Goal: Information Seeking & Learning: Learn about a topic

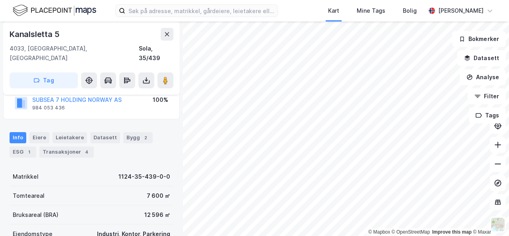
scroll to position [61, 0]
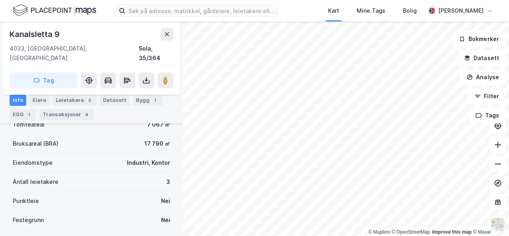
scroll to position [134, 0]
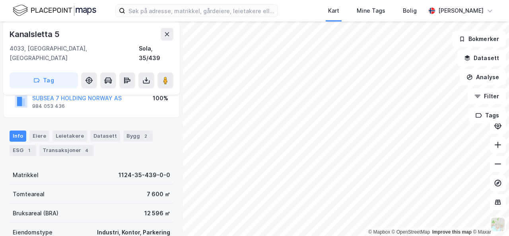
scroll to position [63, 0]
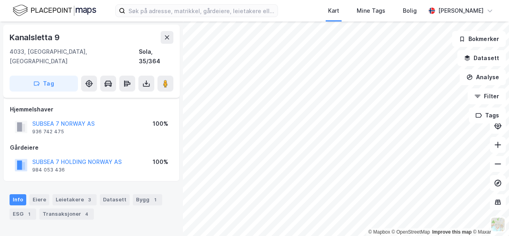
scroll to position [63, 0]
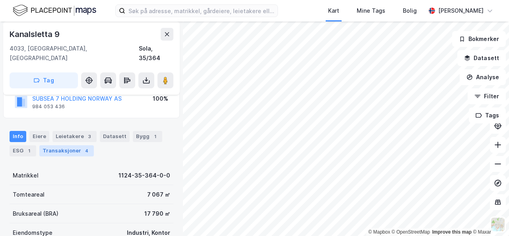
click at [61, 145] on div "Transaksjoner 4" at bounding box center [66, 150] width 55 height 11
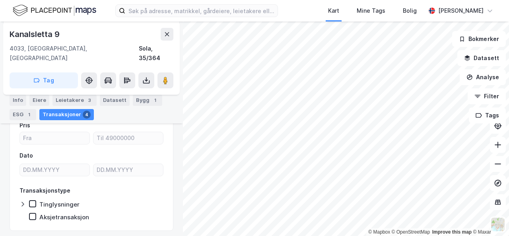
scroll to position [118, 0]
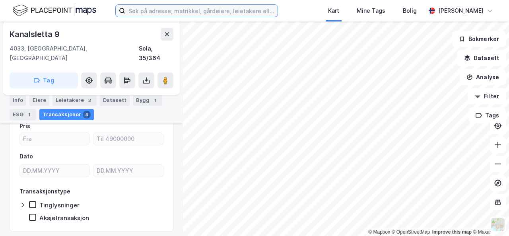
click at [187, 6] on input at bounding box center [201, 11] width 152 height 12
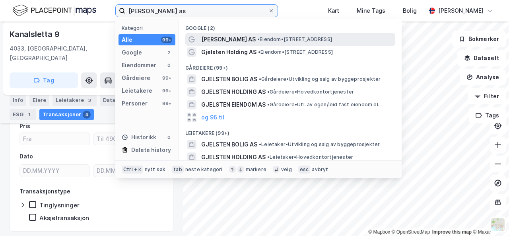
type input "[PERSON_NAME] as"
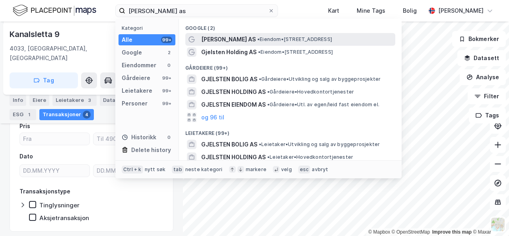
click at [243, 41] on span "[PERSON_NAME] AS" at bounding box center [228, 40] width 55 height 10
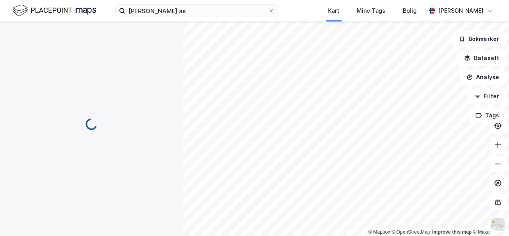
scroll to position [118, 0]
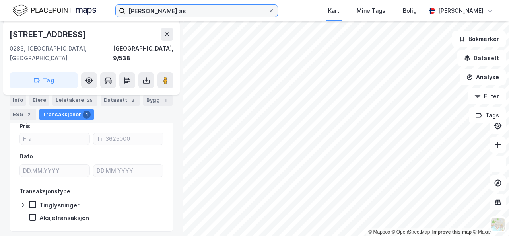
click at [188, 10] on input "[PERSON_NAME] as" at bounding box center [196, 11] width 143 height 12
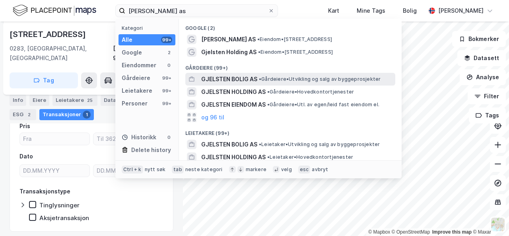
click at [216, 79] on span "GJELSTEN BOLIG AS" at bounding box center [229, 79] width 56 height 10
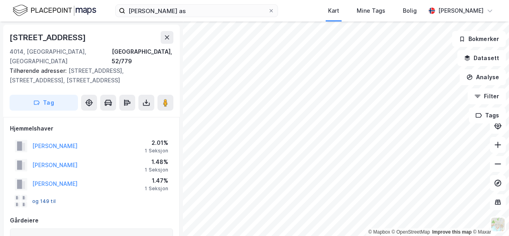
click at [0, 0] on button "og 149 til" at bounding box center [0, 0] width 0 height 0
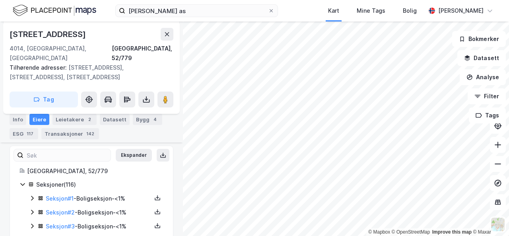
scroll to position [168, 0]
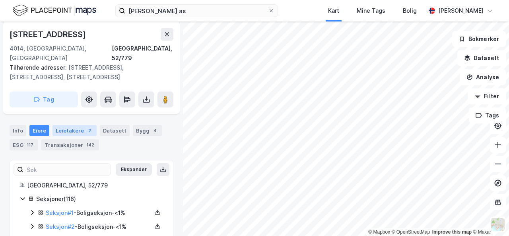
click at [74, 125] on div "Leietakere 2" at bounding box center [75, 130] width 44 height 11
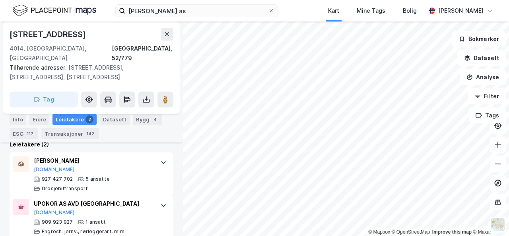
scroll to position [298, 0]
click at [34, 118] on div "Eiere" at bounding box center [39, 119] width 20 height 11
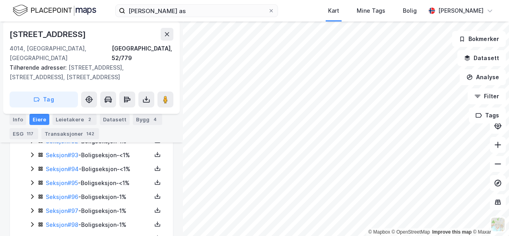
scroll to position [1774, 0]
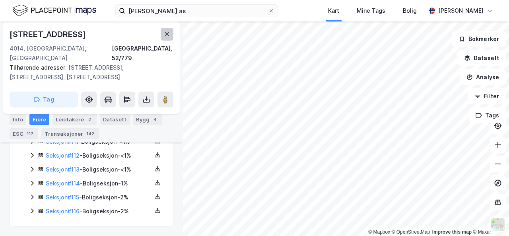
click at [169, 31] on icon at bounding box center [167, 34] width 6 height 6
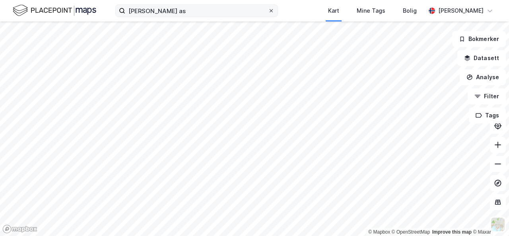
click at [268, 10] on span at bounding box center [271, 11] width 6 height 6
click at [262, 10] on input "[PERSON_NAME] as" at bounding box center [196, 11] width 143 height 12
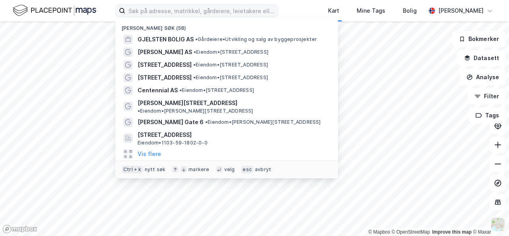
click at [292, 14] on div "Nylige søk (58) GJELSTEN BOLIG AS • Gårdeiere • Utvikling og salg av byggeprosj…" at bounding box center [254, 10] width 509 height 21
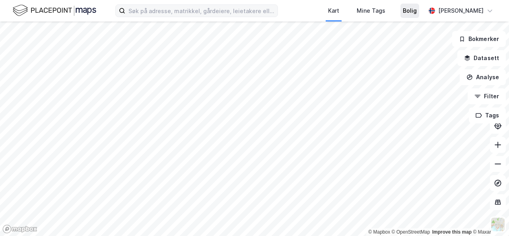
click at [409, 14] on div "Bolig" at bounding box center [410, 11] width 19 height 14
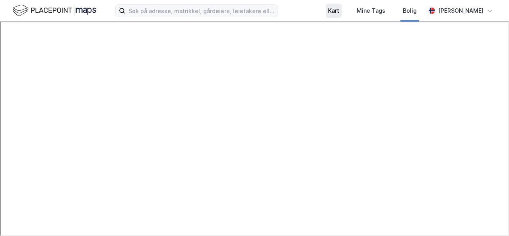
click at [328, 14] on div "Kart" at bounding box center [333, 11] width 11 height 10
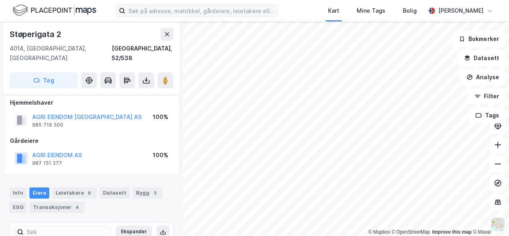
scroll to position [6, 0]
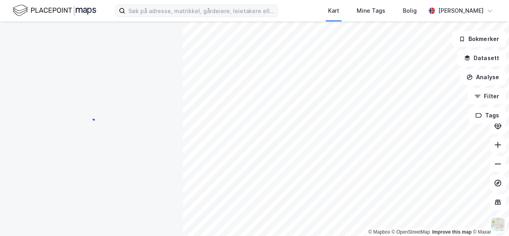
scroll to position [6, 0]
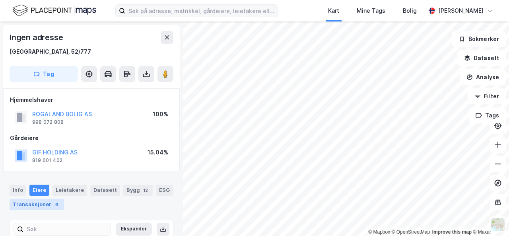
click at [46, 208] on div "Transaksjoner 6" at bounding box center [37, 204] width 55 height 11
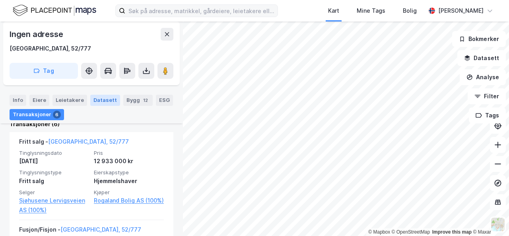
scroll to position [227, 0]
